Goal: Task Accomplishment & Management: Manage account settings

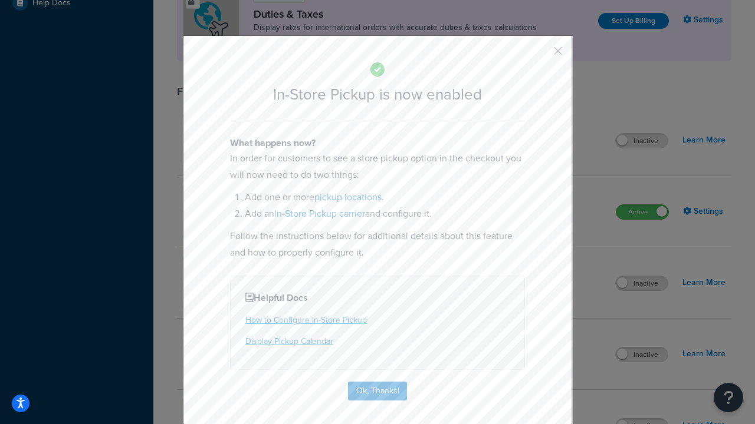
click at [540, 55] on button "button" at bounding box center [540, 55] width 3 height 3
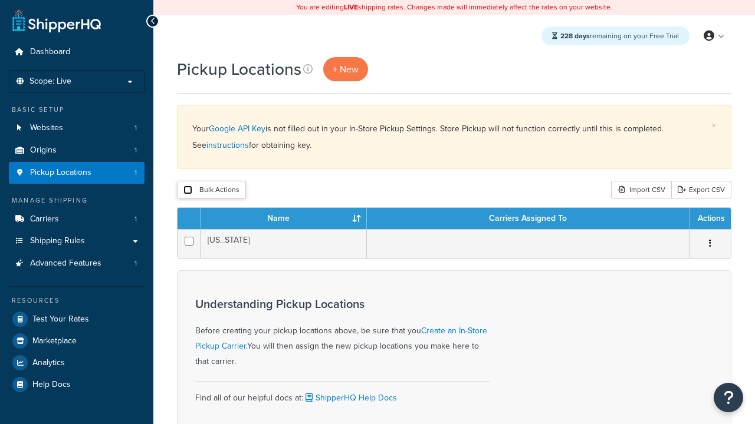
click at [187, 190] on input "checkbox" at bounding box center [187, 190] width 9 height 9
checkbox input "true"
click at [0, 0] on button "Delete" at bounding box center [0, 0] width 0 height 0
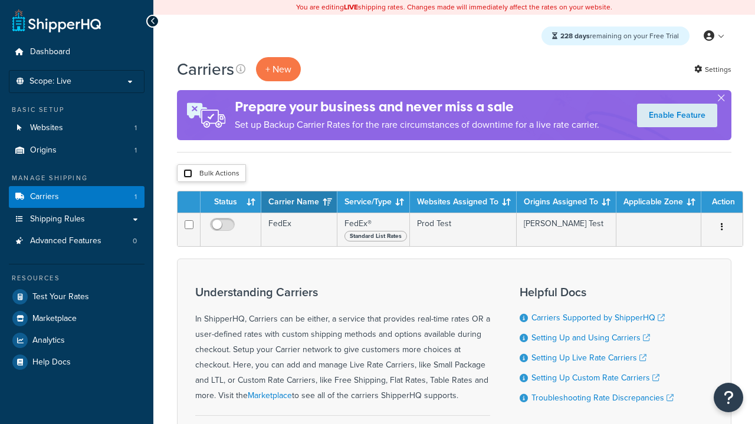
click at [187, 174] on input "checkbox" at bounding box center [187, 173] width 9 height 9
checkbox input "true"
click at [0, 0] on button "Delete" at bounding box center [0, 0] width 0 height 0
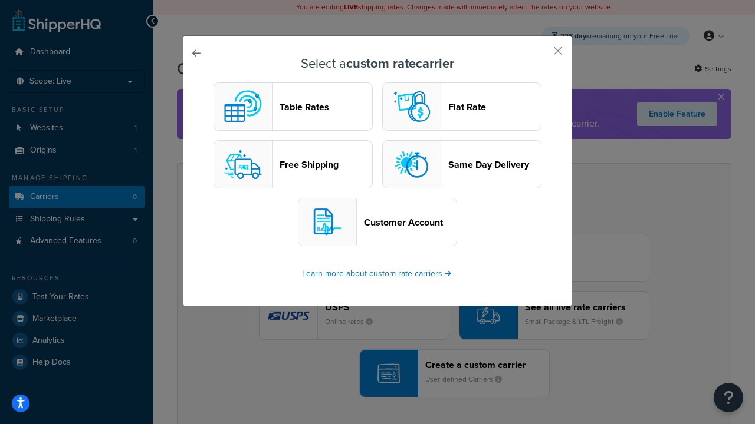
click at [293, 107] on header "Table Rates" at bounding box center [325, 106] width 93 height 11
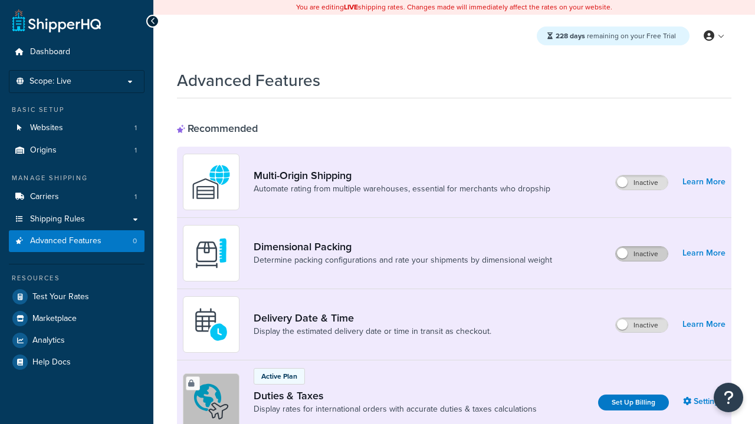
click at [641, 254] on label "Inactive" at bounding box center [641, 254] width 52 height 14
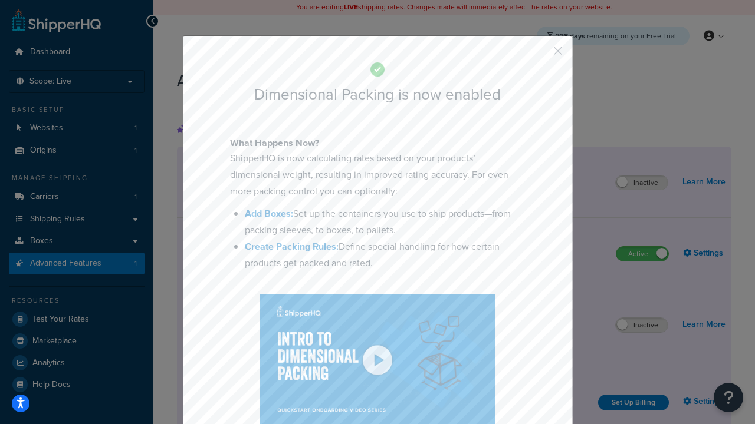
click at [540, 54] on button "button" at bounding box center [540, 55] width 3 height 3
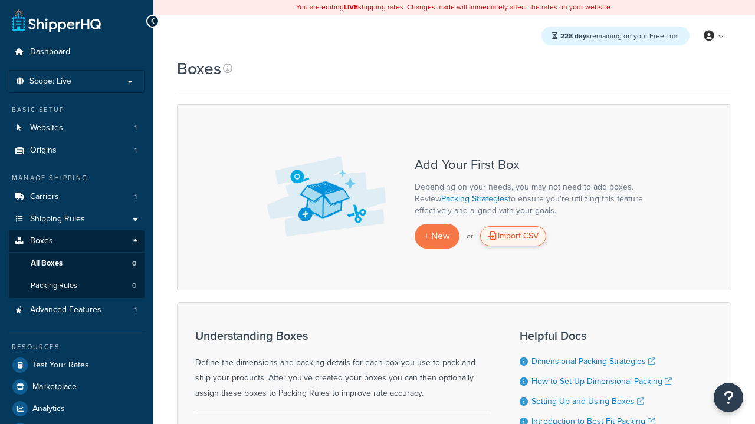
click at [513, 236] on div "Import CSV" at bounding box center [513, 236] width 66 height 20
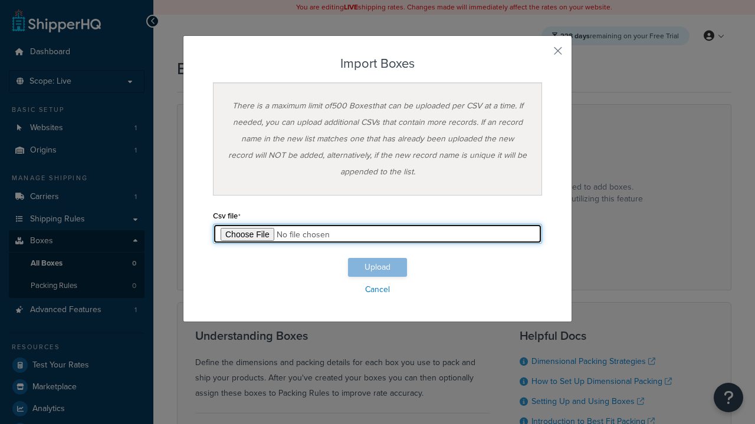
click at [377, 234] on input "file" at bounding box center [377, 234] width 329 height 20
type input "C:\fakepath\importBoxesFailure.csv"
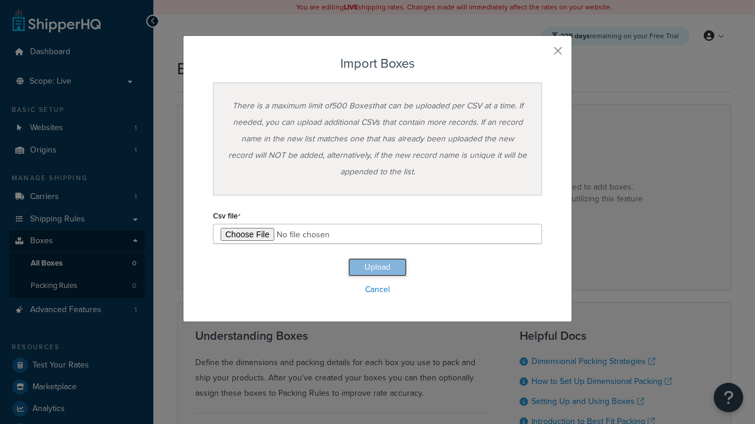
click at [377, 268] on button "Upload" at bounding box center [377, 267] width 59 height 19
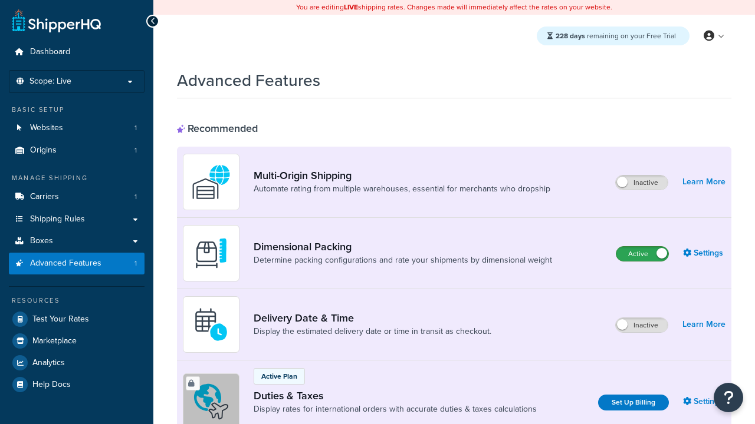
click at [642, 254] on label "Active" at bounding box center [642, 254] width 52 height 14
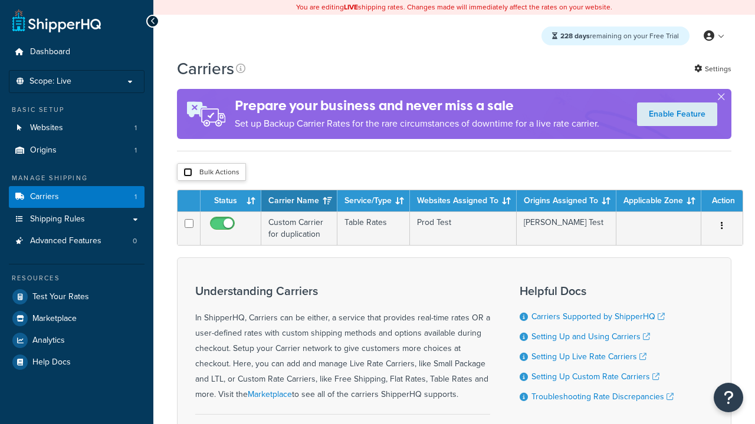
click at [187, 173] on input "checkbox" at bounding box center [187, 172] width 9 height 9
checkbox input "true"
click at [0, 0] on button "Delete" at bounding box center [0, 0] width 0 height 0
